Goal: Find specific fact

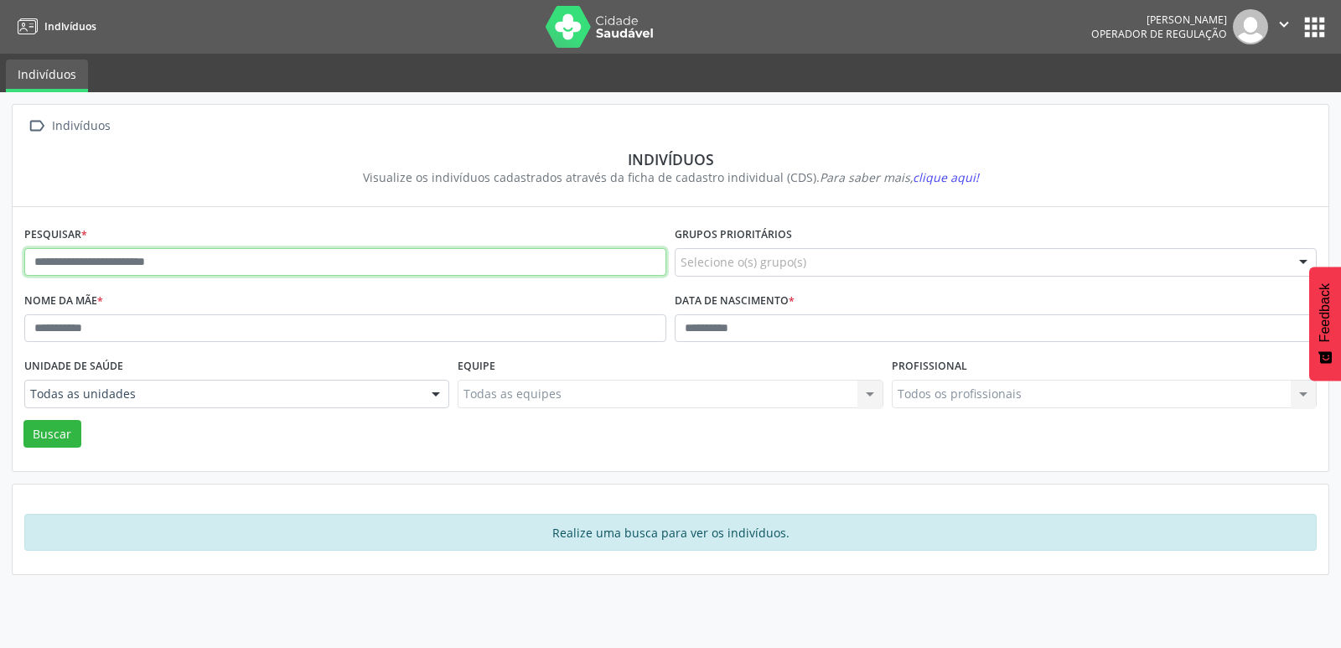
click at [73, 271] on input "text" at bounding box center [345, 262] width 642 height 28
click at [23, 420] on button "Buscar" at bounding box center [52, 434] width 58 height 28
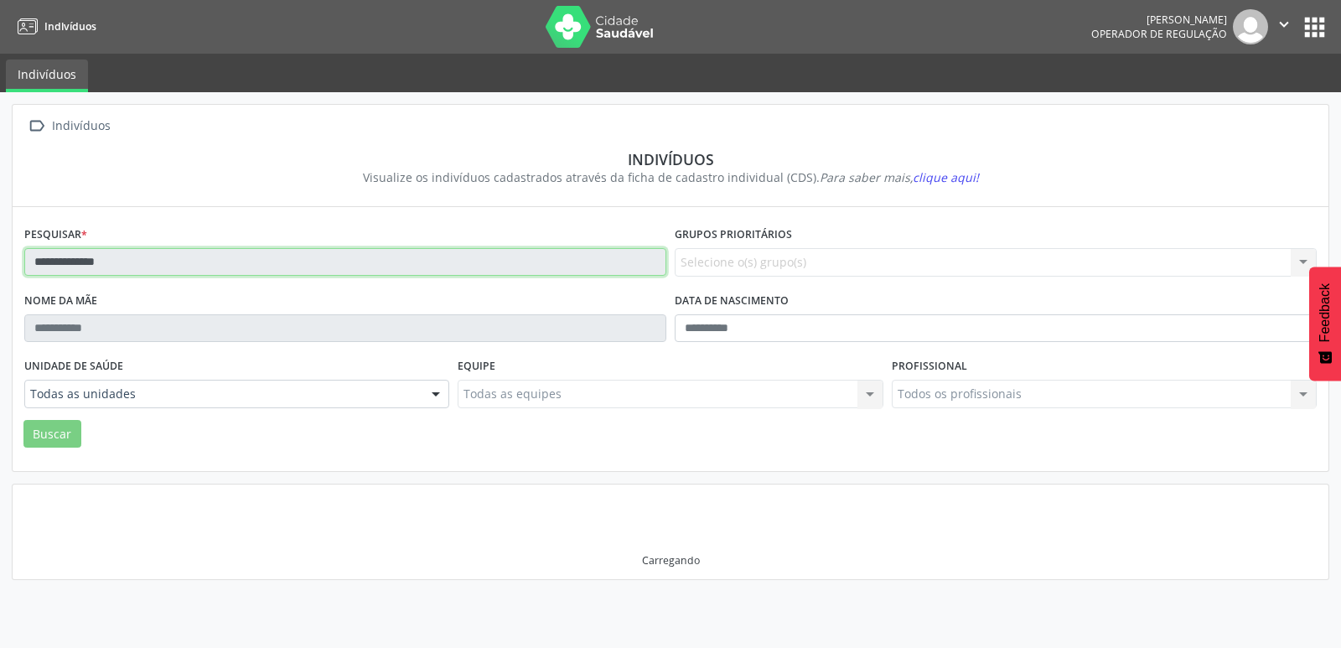
click at [111, 261] on input "**********" at bounding box center [345, 262] width 642 height 28
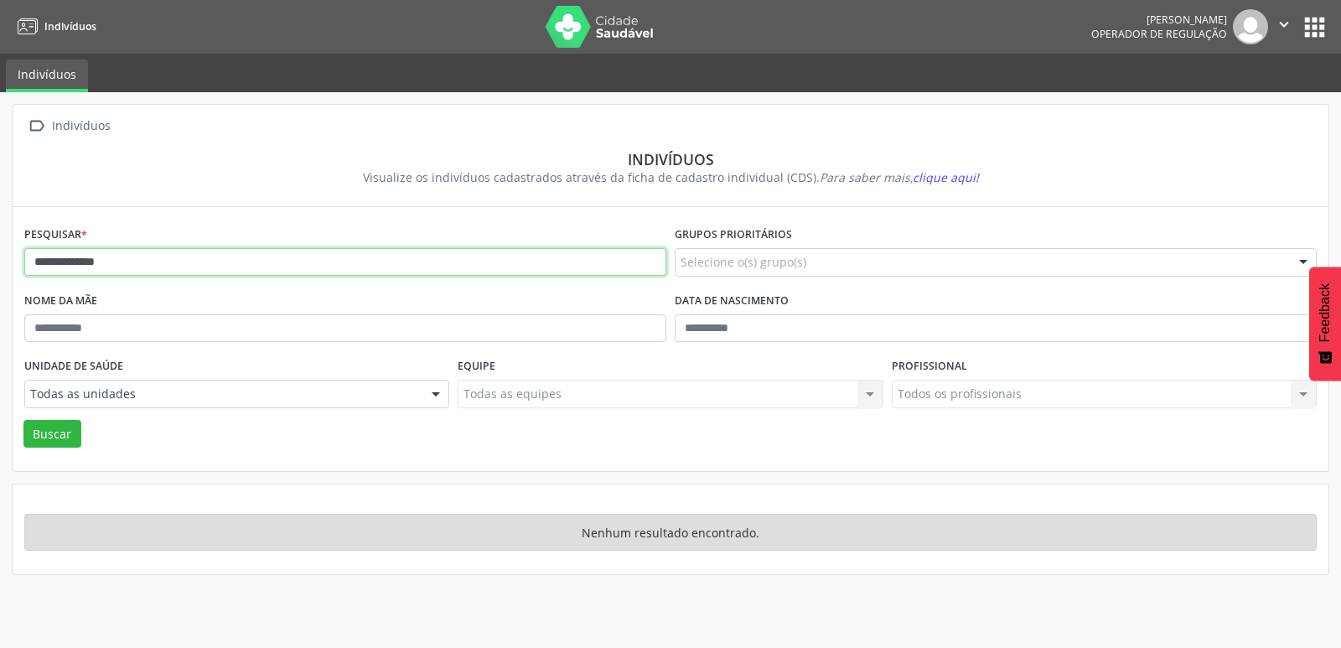
type input "**********"
click at [23, 420] on button "Buscar" at bounding box center [52, 434] width 58 height 28
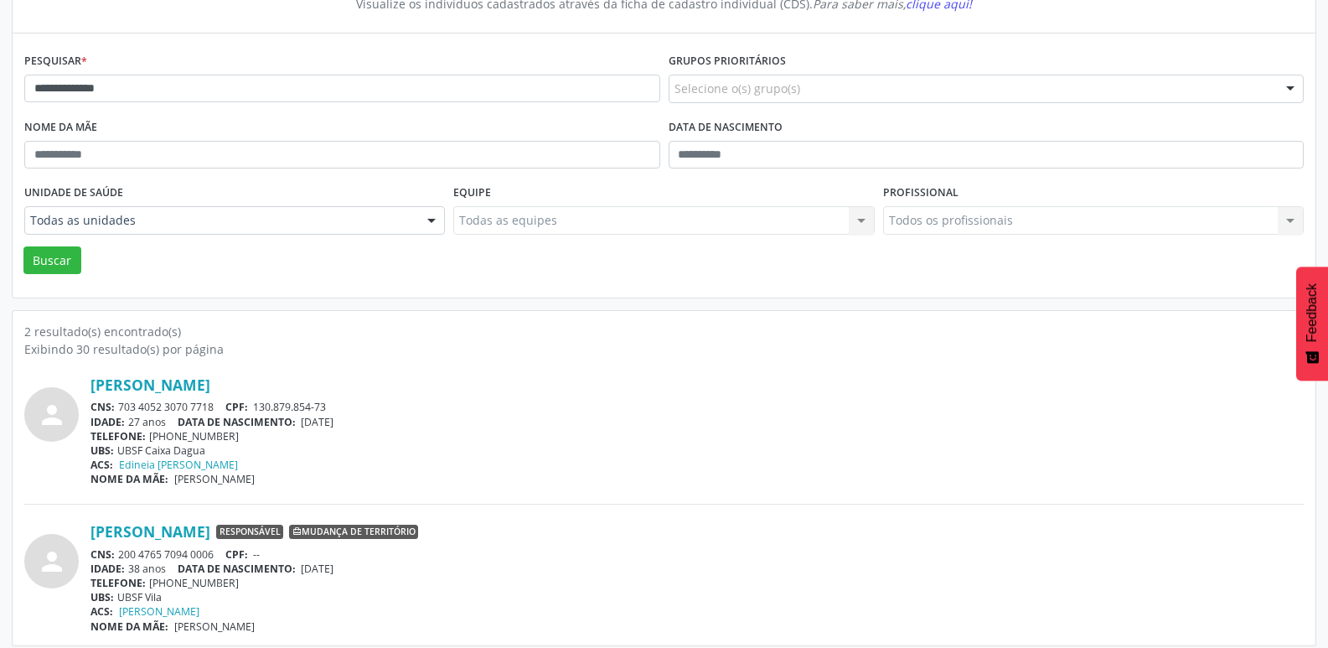
scroll to position [183, 0]
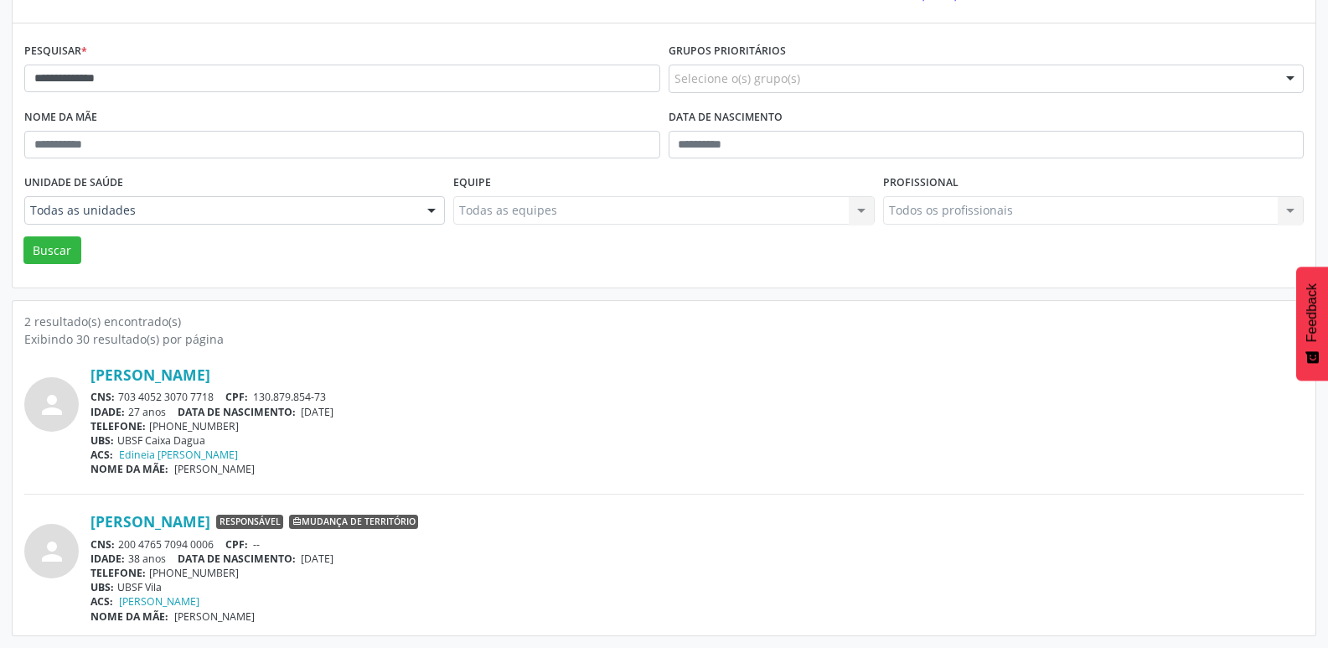
click at [224, 396] on div "CNS: 703 4052 3070 7718 CPF: 130.879.854-73" at bounding box center [696, 397] width 1213 height 14
drag, startPoint x: 341, startPoint y: 399, endPoint x: 258, endPoint y: 392, distance: 83.2
click at [258, 392] on div "CNS: 703 4052 3070 7718 CPF: 130.879.854-73" at bounding box center [696, 397] width 1213 height 14
copy span "130.879.854-73"
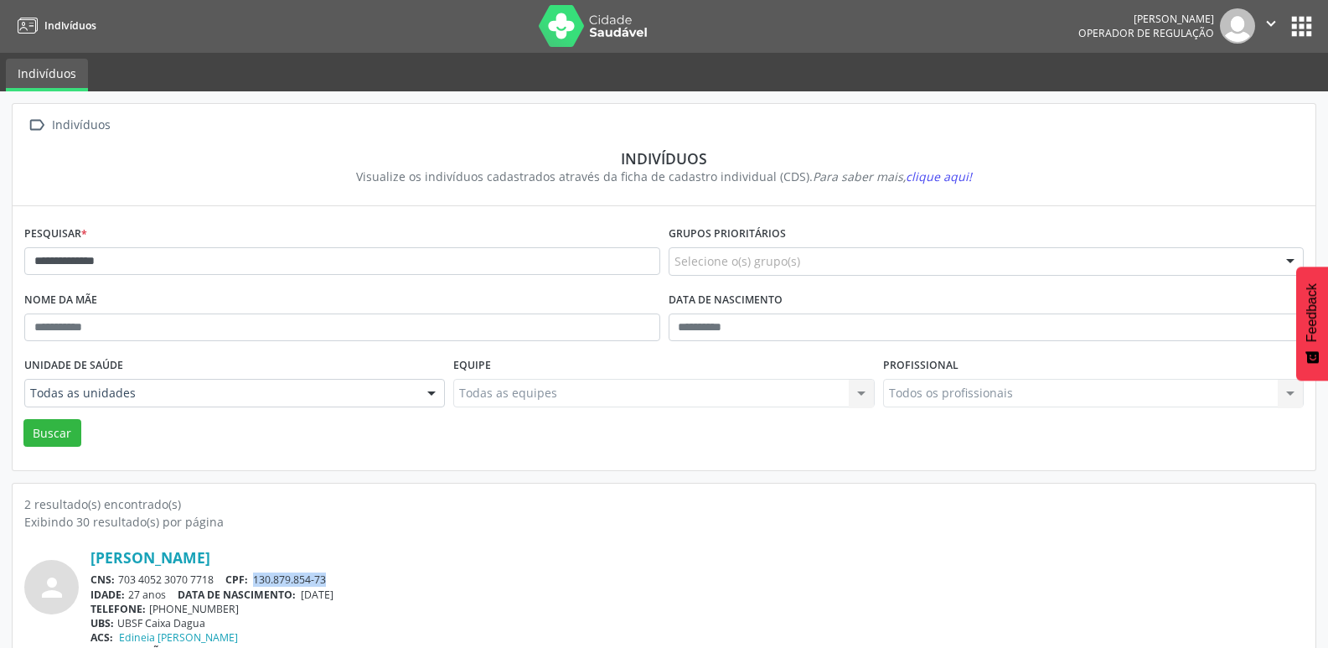
scroll to position [0, 0]
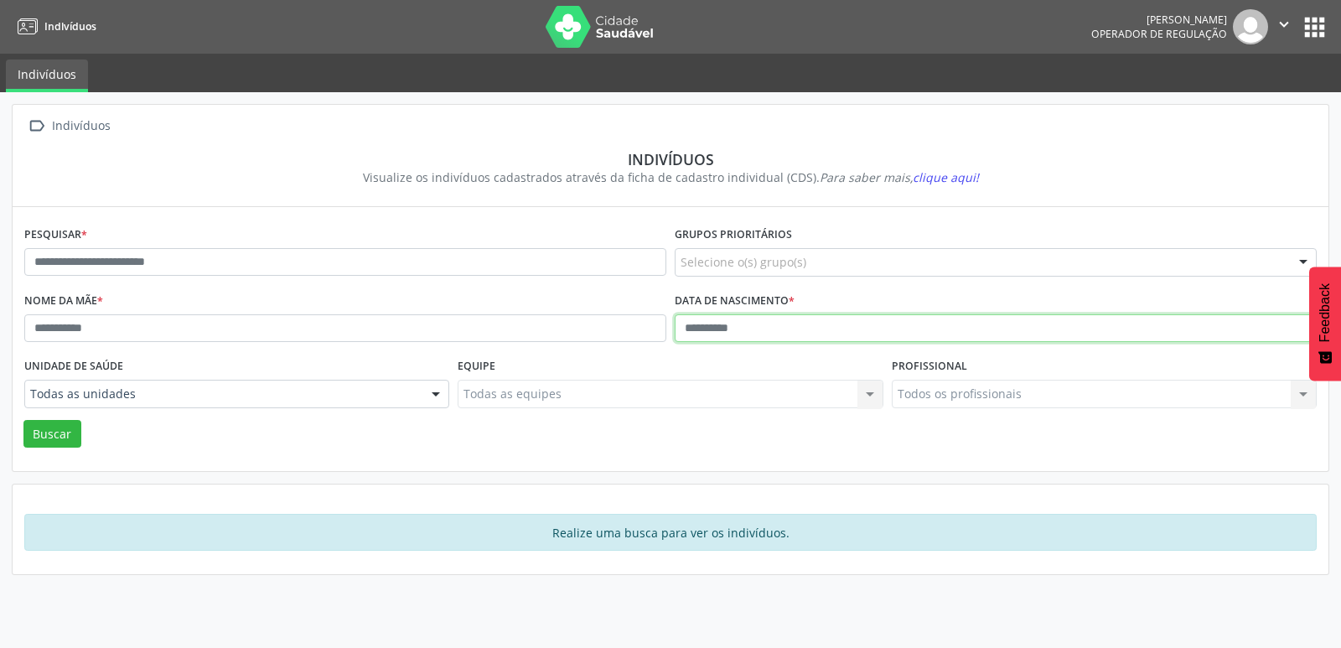
click at [682, 328] on input "text" at bounding box center [995, 328] width 642 height 28
type input "**********"
click at [23, 420] on button "Buscar" at bounding box center [52, 434] width 58 height 28
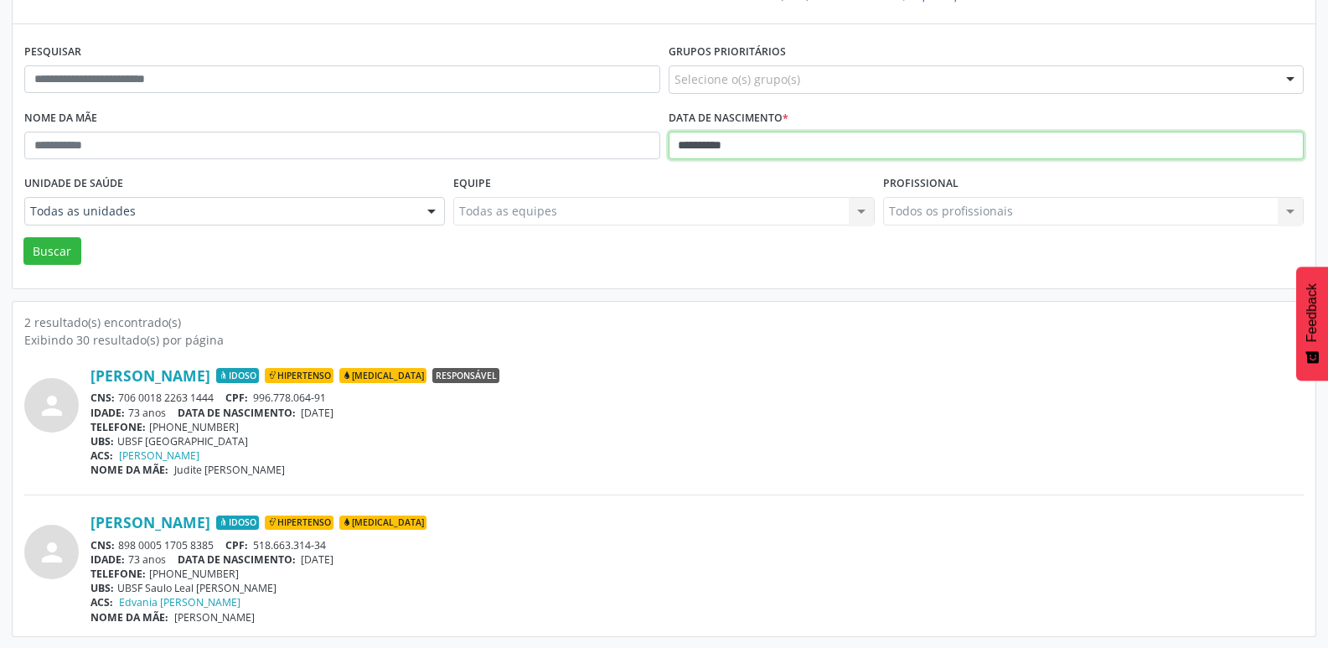
scroll to position [183, 0]
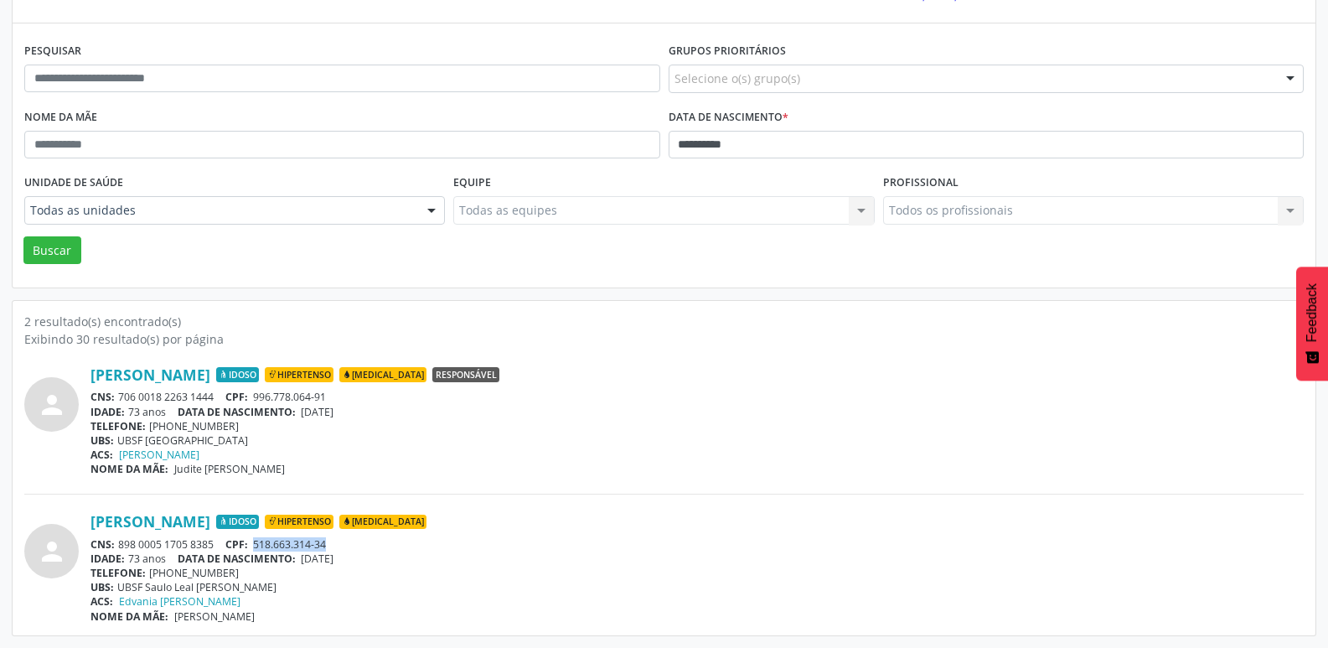
drag, startPoint x: 342, startPoint y: 540, endPoint x: 259, endPoint y: 544, distance: 83.1
click at [259, 544] on div "CNS: 898 0005 1705 8385 CPF: 518.663.314-34" at bounding box center [696, 544] width 1213 height 14
copy span "518.663.314-34"
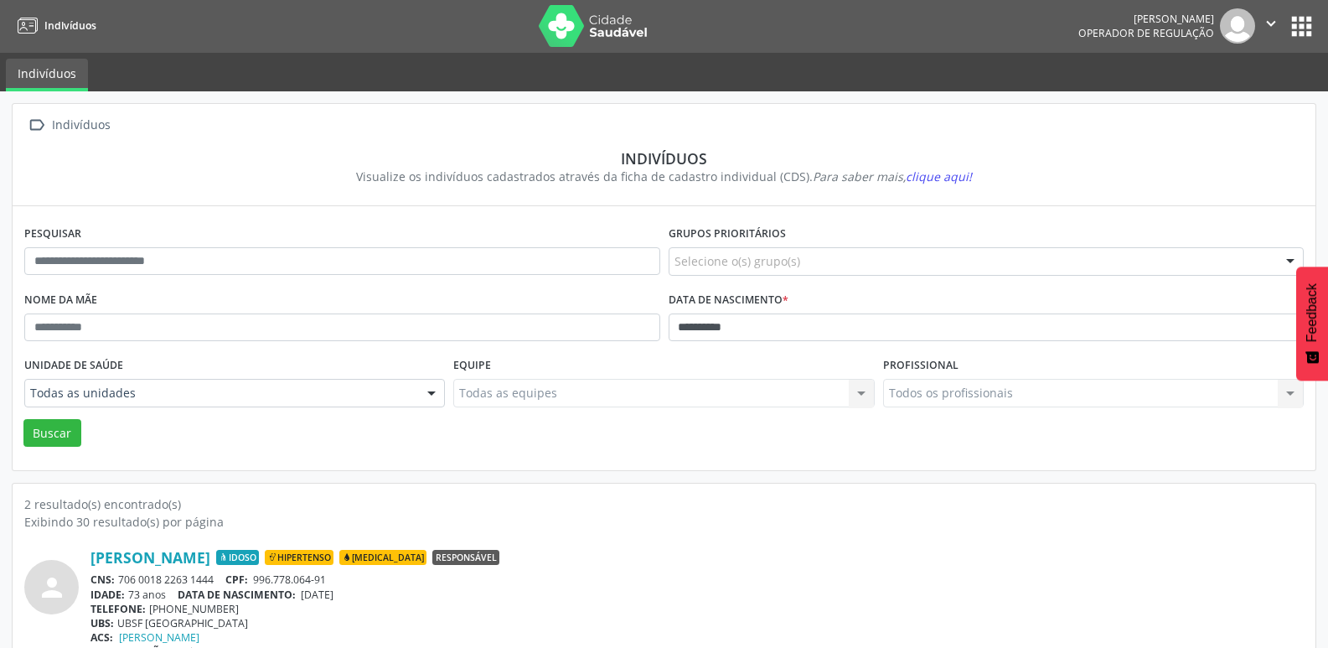
scroll to position [0, 0]
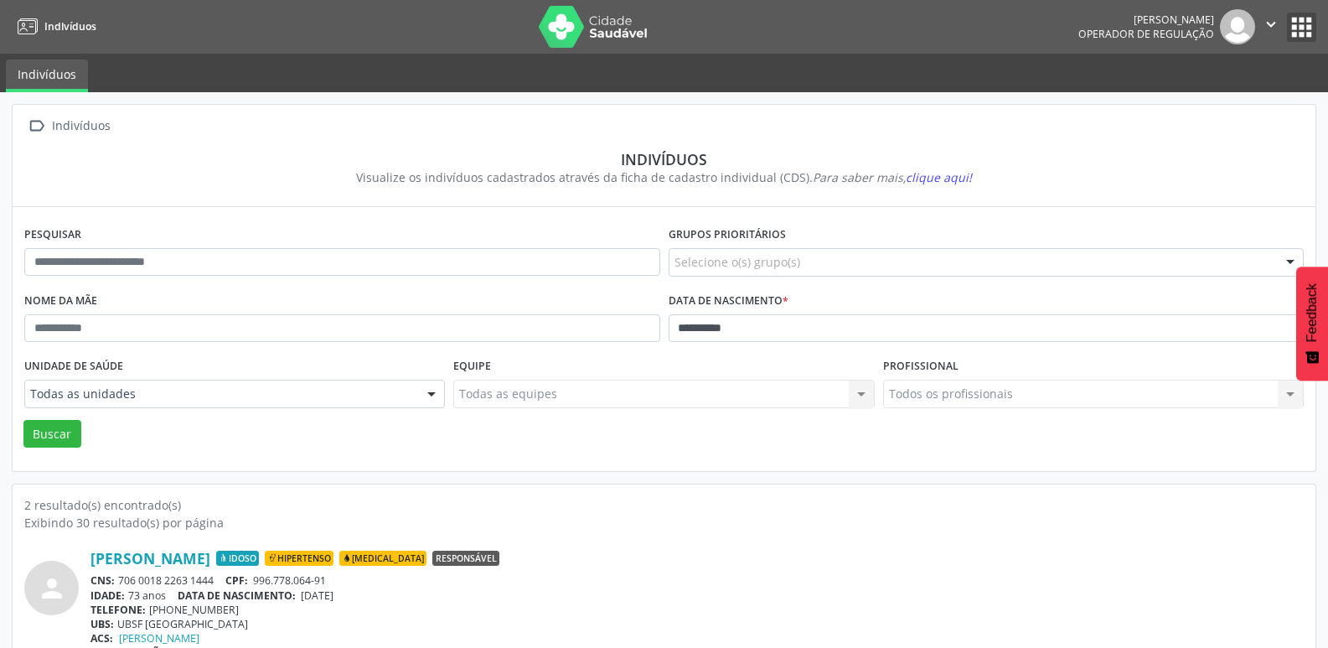
drag, startPoint x: 1300, startPoint y: 26, endPoint x: 1273, endPoint y: 48, distance: 35.2
click at [1298, 28] on button "apps" at bounding box center [1301, 27] width 29 height 29
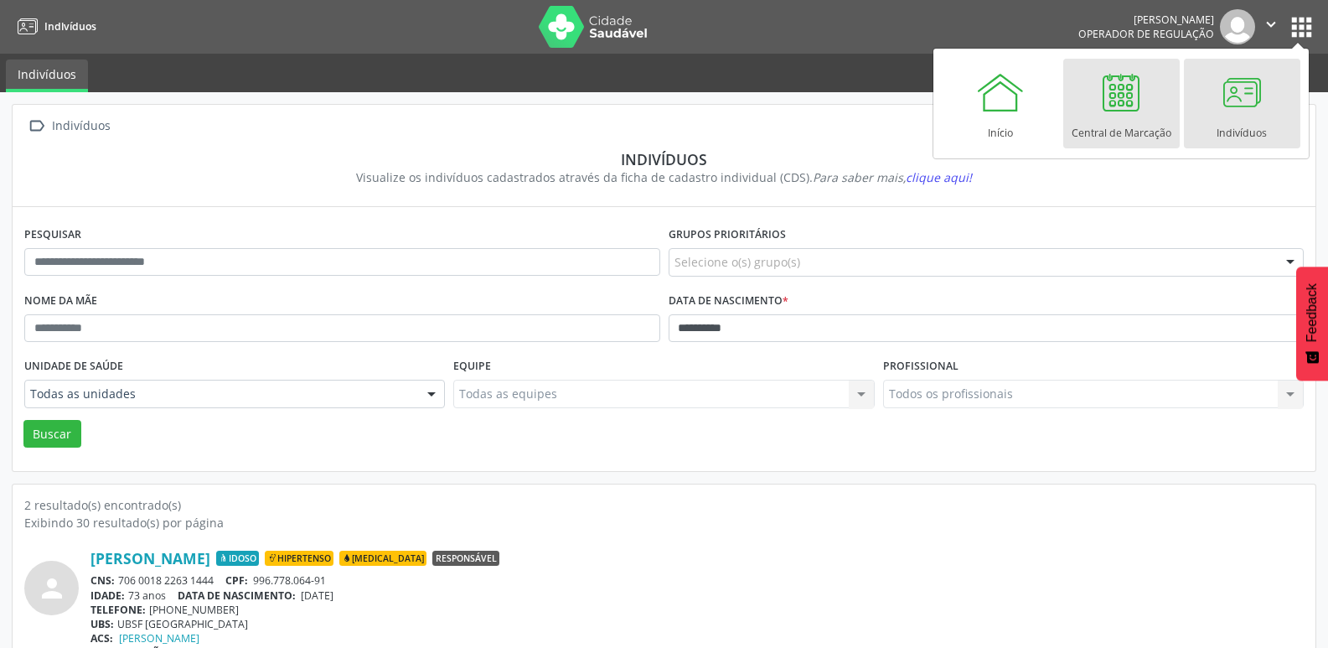
click at [1120, 117] on div "Central de Marcação" at bounding box center [1122, 128] width 100 height 23
